Goal: Find specific page/section: Find specific page/section

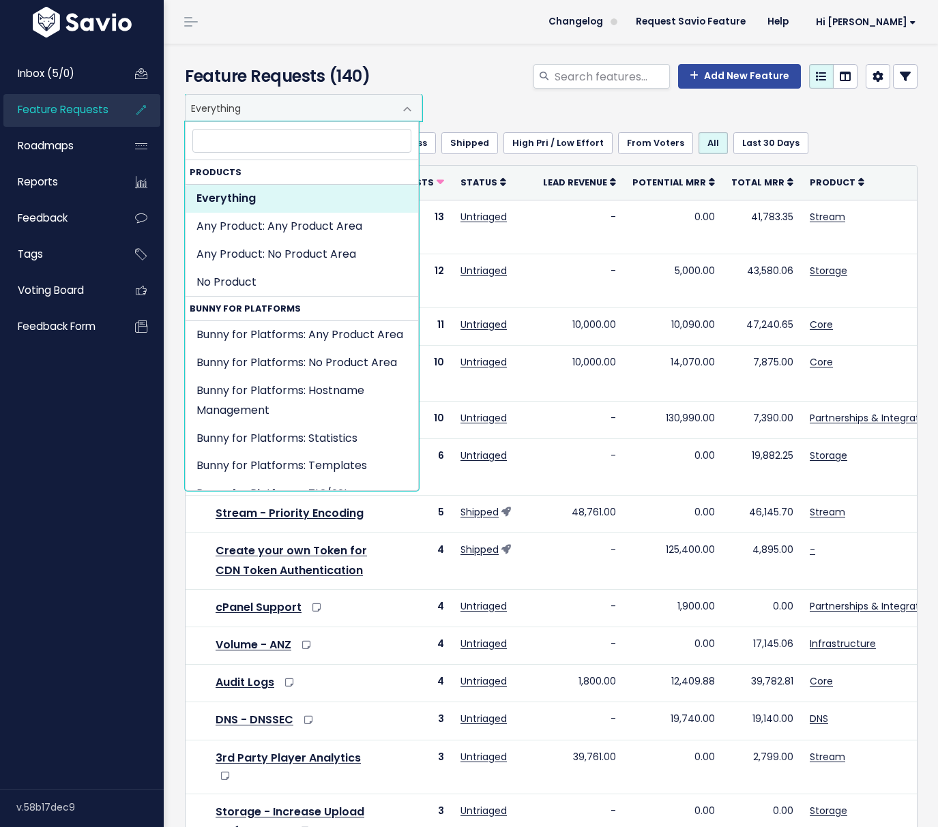
click at [275, 107] on span "Everything" at bounding box center [289, 108] width 209 height 26
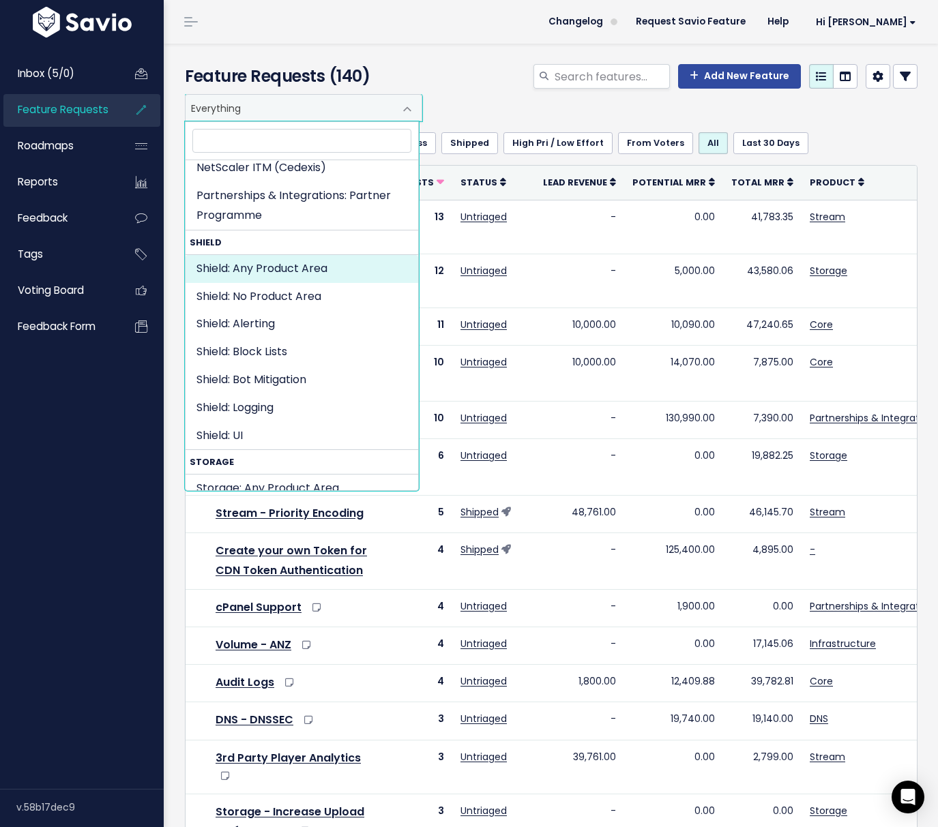
scroll to position [2181, 0]
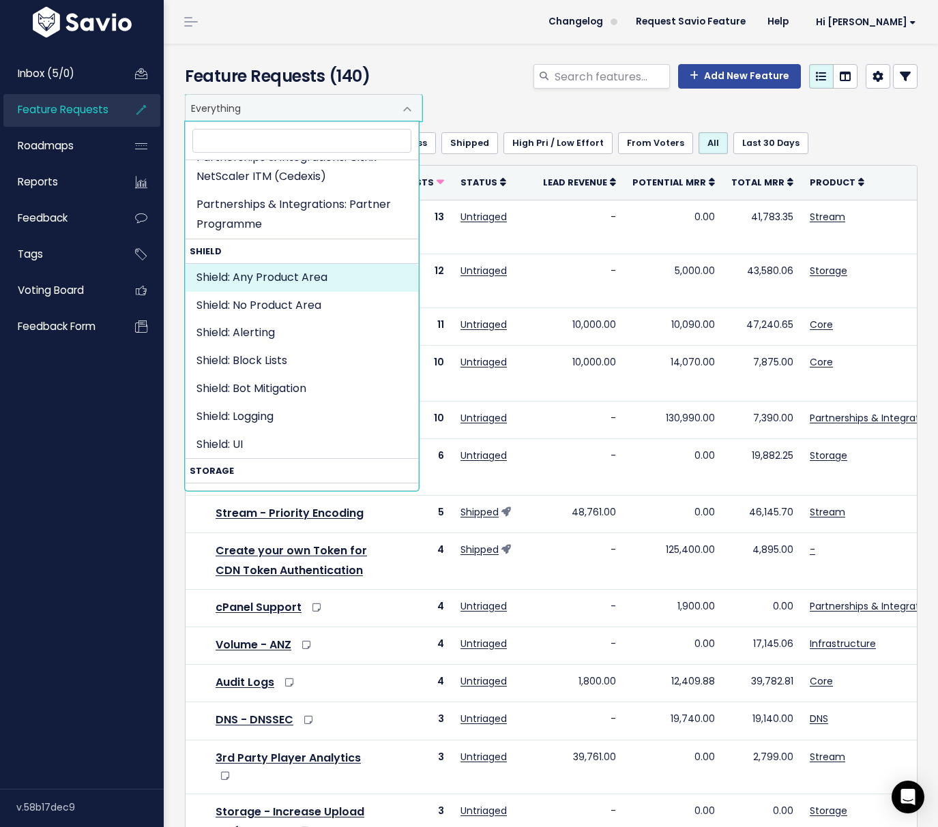
select select "SHIELD:"
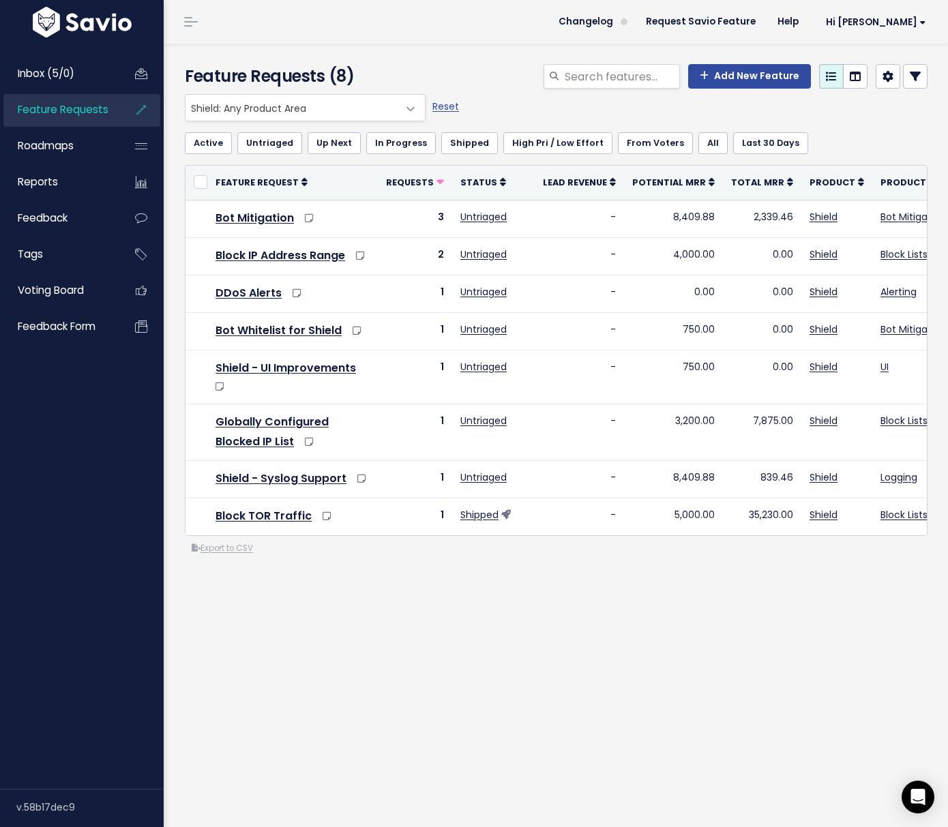
click at [509, 102] on div "Everything Any Product: Any Product Area Any Product: No Product Area No Produc…" at bounding box center [552, 107] width 743 height 27
